Goal: Transaction & Acquisition: Purchase product/service

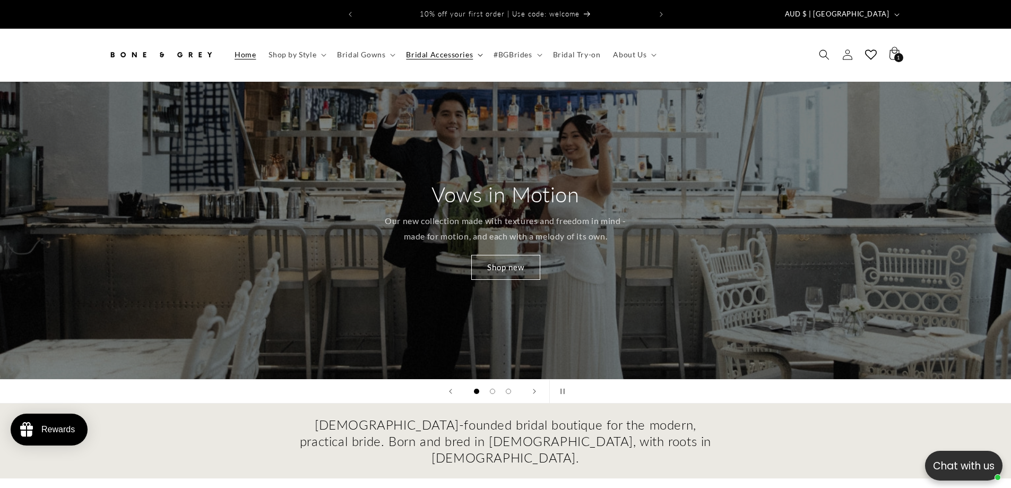
click at [439, 50] on span "Bridal Accessories" at bounding box center [439, 55] width 67 height 10
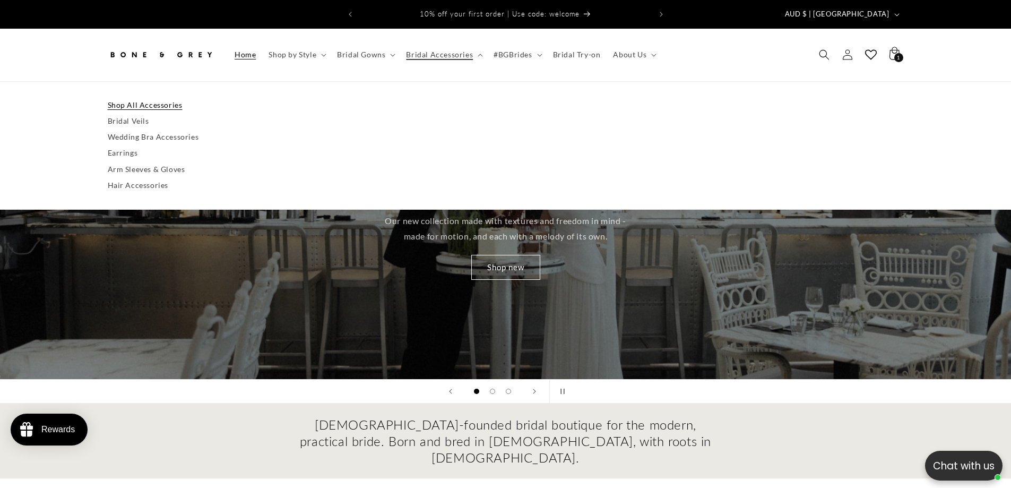
click at [133, 97] on link "Shop All Accessories" at bounding box center [506, 105] width 796 height 16
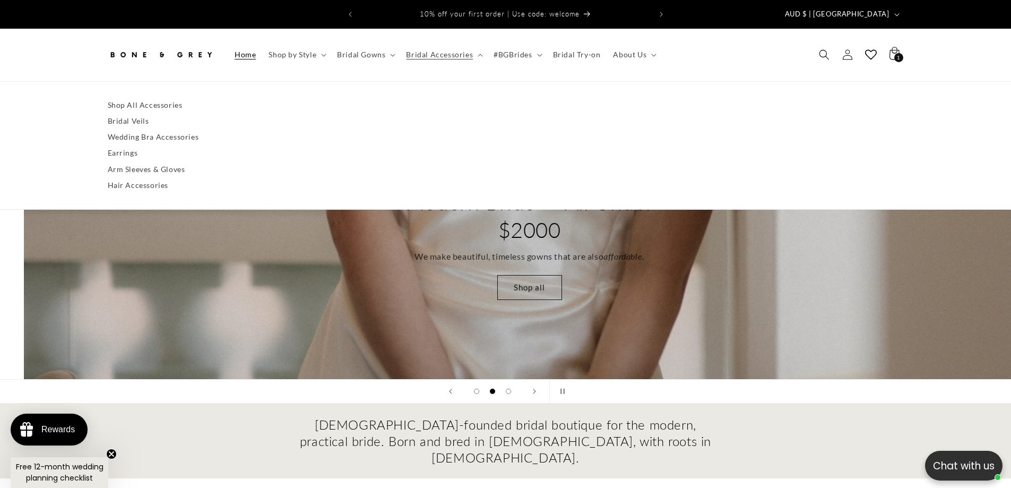
scroll to position [0, 1011]
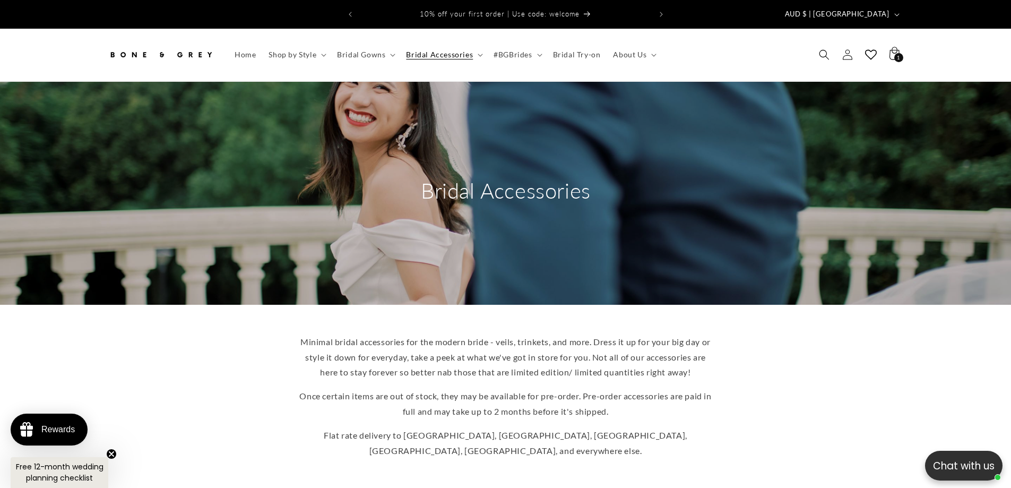
scroll to position [0, 584]
